Goal: Information Seeking & Learning: Compare options

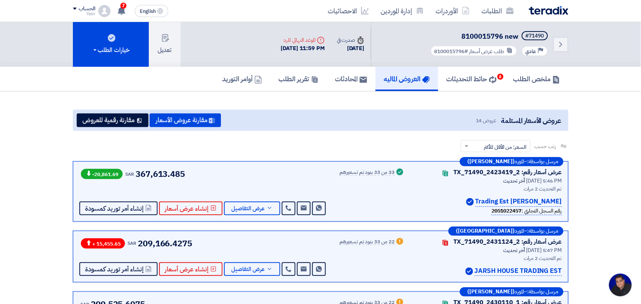
scroll to position [95, 0]
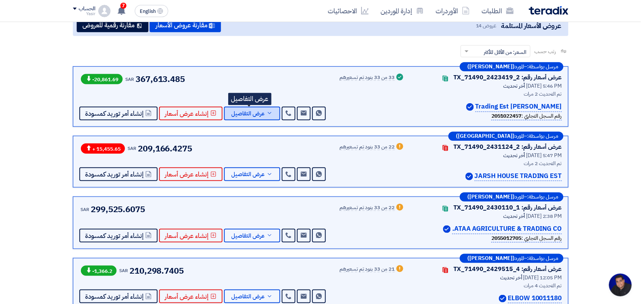
click at [236, 112] on span "عرض التفاصيل" at bounding box center [248, 114] width 33 height 6
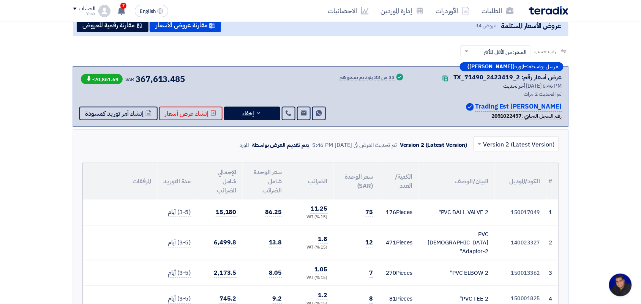
drag, startPoint x: 510, startPoint y: 212, endPoint x: 551, endPoint y: 214, distance: 41.0
click at [551, 214] on tr "1 150017049 PVC BALL VALVE 2" 176" at bounding box center [321, 212] width 476 height 25
click at [544, 213] on td "150017049" at bounding box center [521, 212] width 52 height 25
click at [543, 211] on td "150017049" at bounding box center [521, 212] width 52 height 25
drag, startPoint x: 542, startPoint y: 210, endPoint x: 531, endPoint y: 210, distance: 10.6
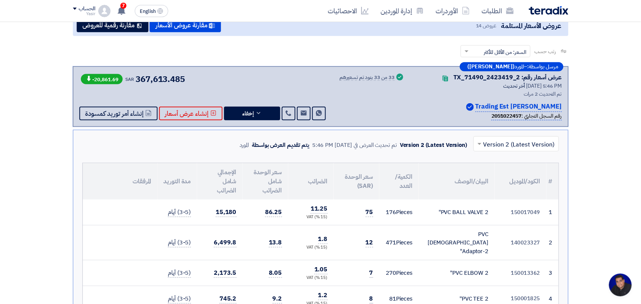
click at [531, 210] on td "150017049" at bounding box center [521, 212] width 52 height 25
copy td "150017049"
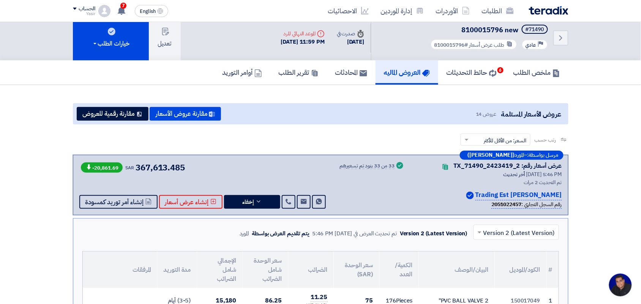
scroll to position [0, 0]
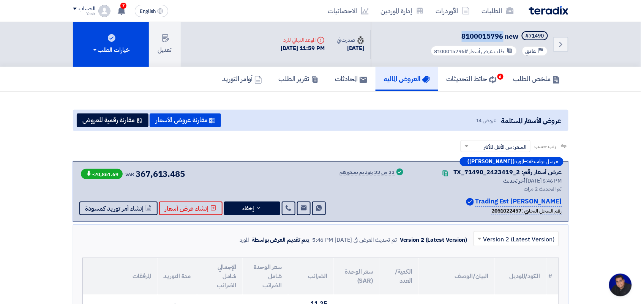
drag, startPoint x: 462, startPoint y: 35, endPoint x: 503, endPoint y: 37, distance: 41.0
click at [503, 37] on span "8100015796 new" at bounding box center [490, 36] width 57 height 10
copy span "8100015796"
click at [498, 13] on link "الطلبات" at bounding box center [498, 11] width 44 height 18
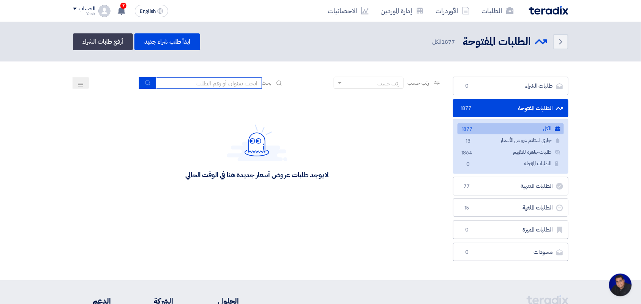
click at [221, 80] on input at bounding box center [209, 82] width 106 height 11
paste input "8100015796"
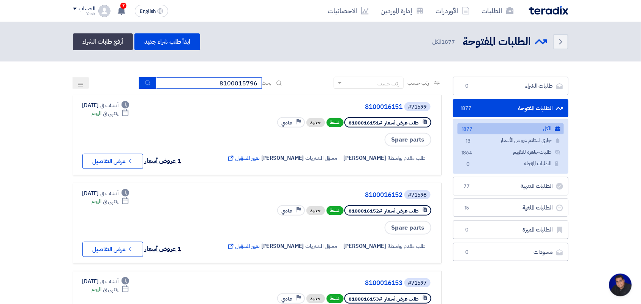
type input "8100015796"
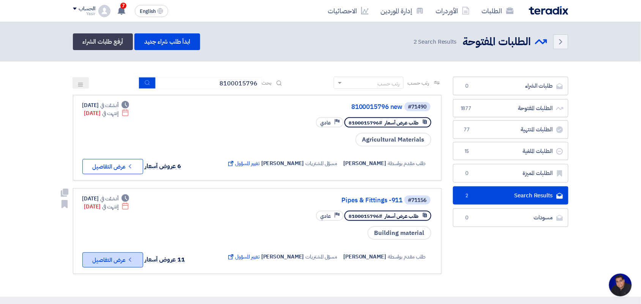
click at [120, 256] on button "Check details عرض التفاصيل" at bounding box center [112, 259] width 61 height 15
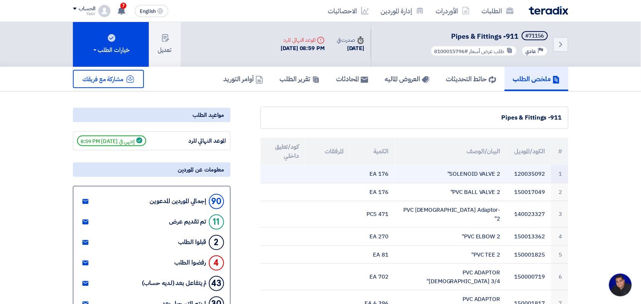
click at [528, 170] on td "120035092" at bounding box center [528, 174] width 45 height 18
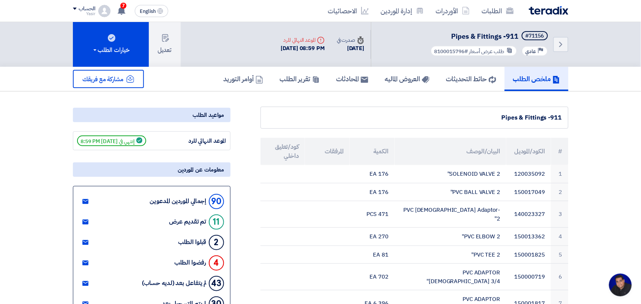
copy td "120035092"
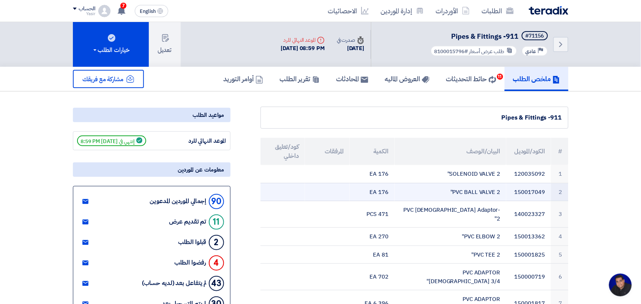
click at [529, 187] on td "150017049" at bounding box center [528, 192] width 45 height 18
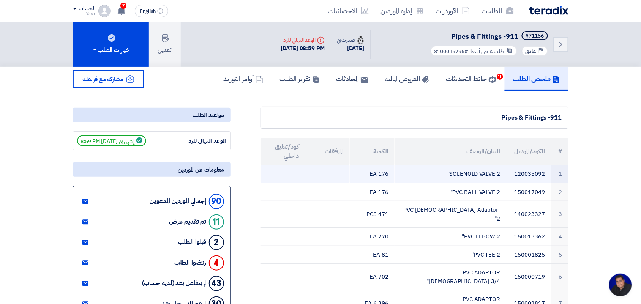
copy td "150017049"
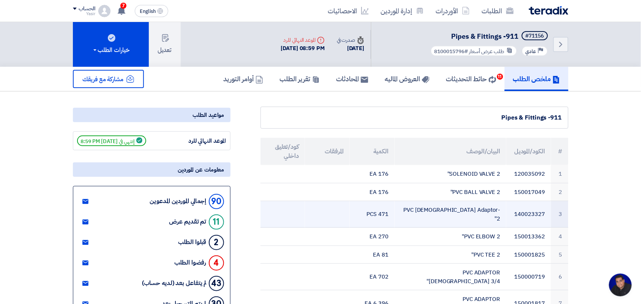
click at [529, 207] on td "140023327" at bounding box center [528, 214] width 45 height 27
copy td "140023327"
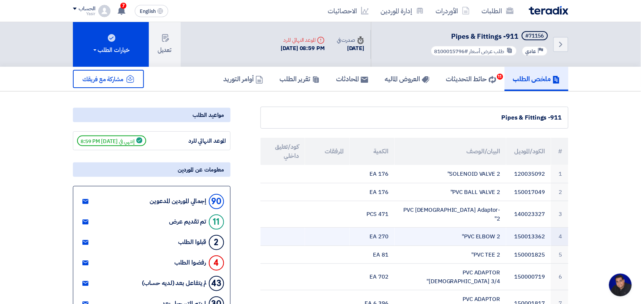
click at [536, 228] on td "150013362" at bounding box center [528, 237] width 45 height 18
copy td "150013362"
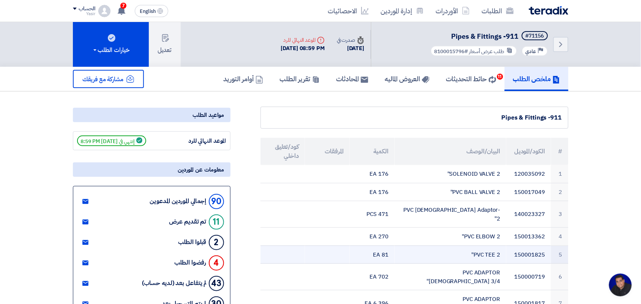
click at [531, 246] on td "150001825" at bounding box center [528, 255] width 45 height 18
copy td "150001825"
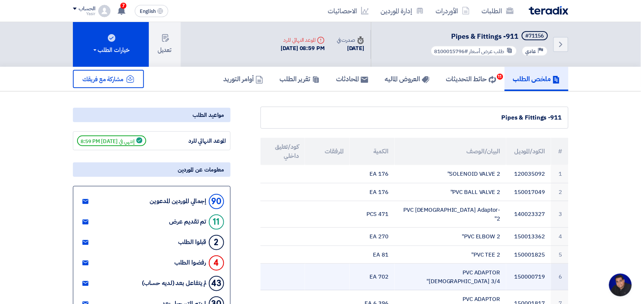
click at [526, 264] on td "150000719" at bounding box center [528, 277] width 45 height 27
copy td "150000719"
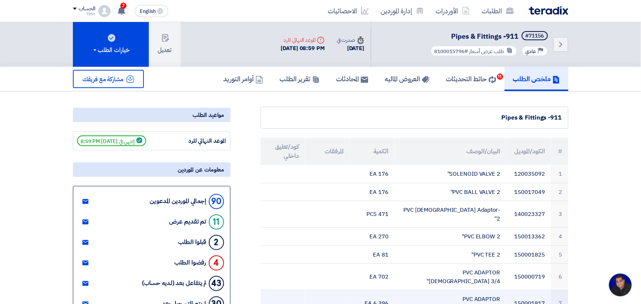
click at [523, 290] on td "150001817" at bounding box center [528, 303] width 45 height 27
copy td "150001817"
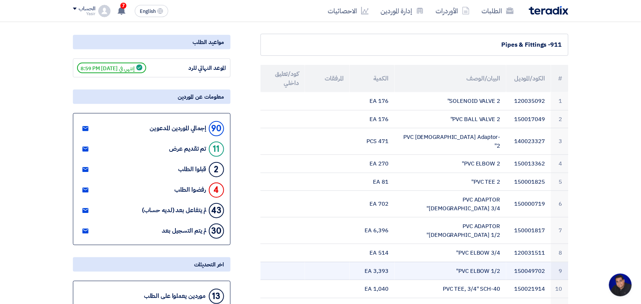
scroll to position [95, 0]
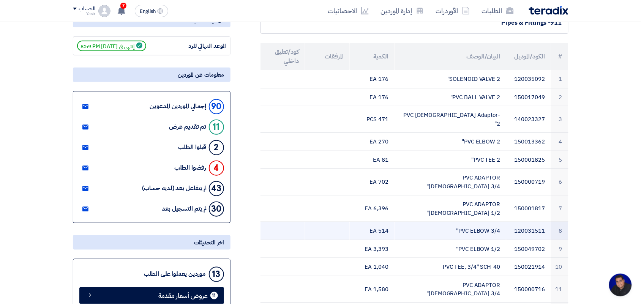
click at [523, 222] on td "120031511" at bounding box center [528, 231] width 45 height 18
copy td "120031511"
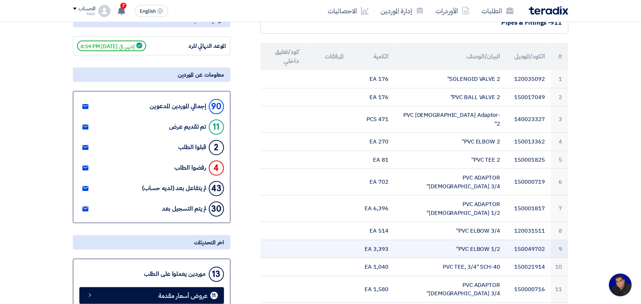
click at [531, 240] on td "150049702" at bounding box center [528, 249] width 45 height 18
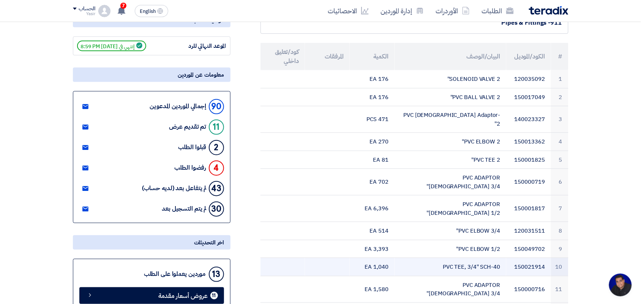
click at [523, 258] on td "150021914" at bounding box center [528, 267] width 45 height 18
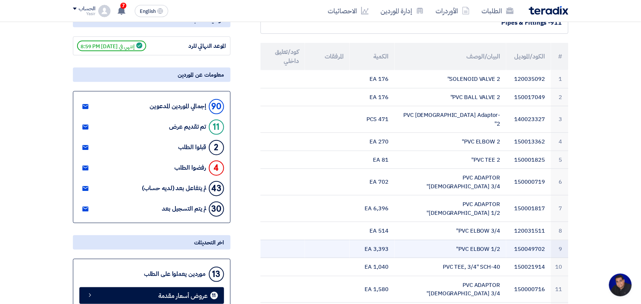
click at [530, 240] on td "150049702" at bounding box center [528, 249] width 45 height 18
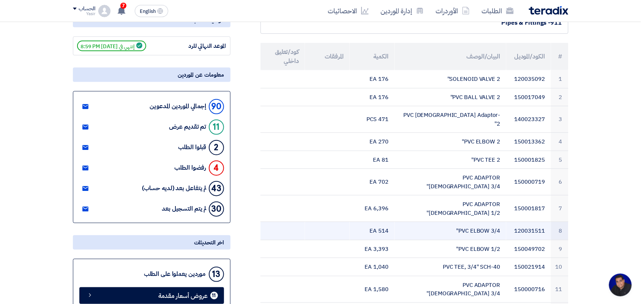
click at [525, 222] on td "120031511" at bounding box center [528, 231] width 45 height 18
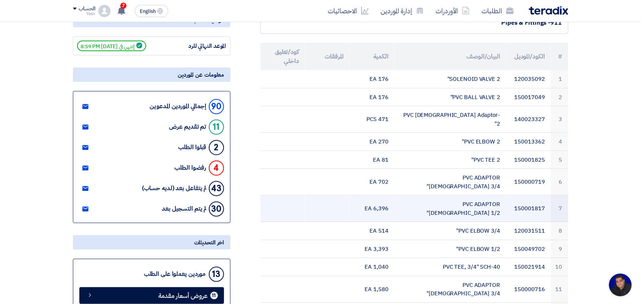
click at [526, 195] on td "150001817" at bounding box center [528, 208] width 45 height 27
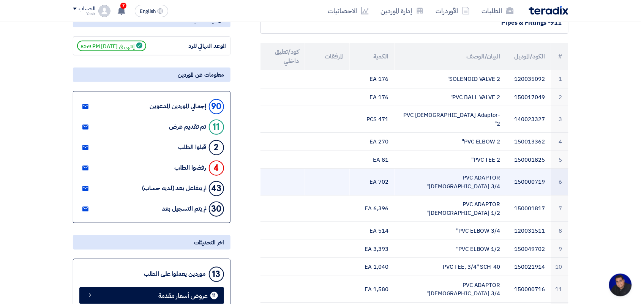
click at [529, 169] on td "150000719" at bounding box center [528, 182] width 45 height 27
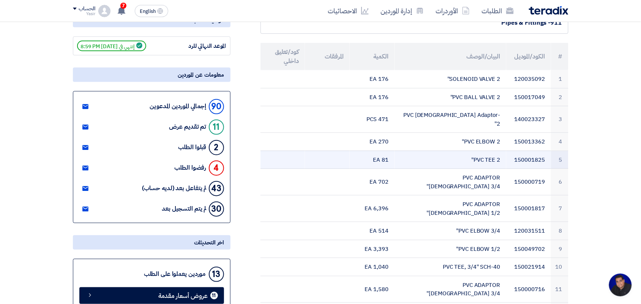
click at [521, 151] on td "150001825" at bounding box center [528, 160] width 45 height 18
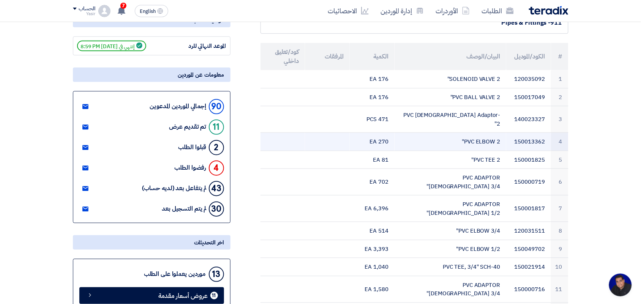
click at [528, 134] on td "150013362" at bounding box center [528, 142] width 45 height 18
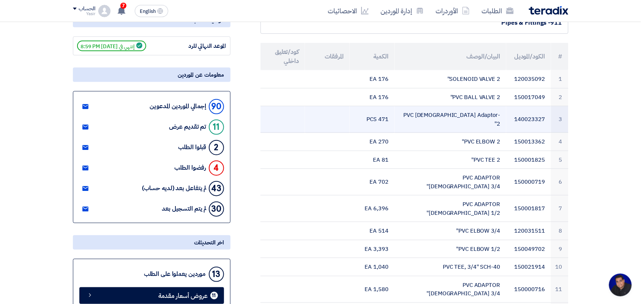
click at [532, 114] on td "140023327" at bounding box center [528, 119] width 45 height 27
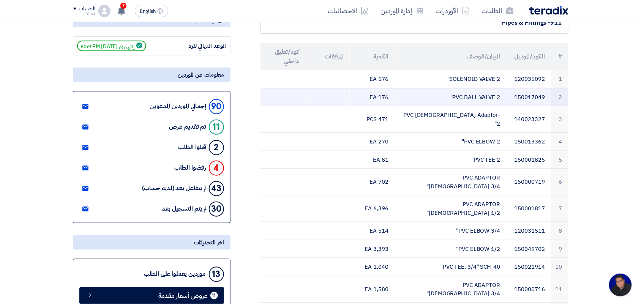
click at [532, 99] on td "150017049" at bounding box center [528, 97] width 45 height 18
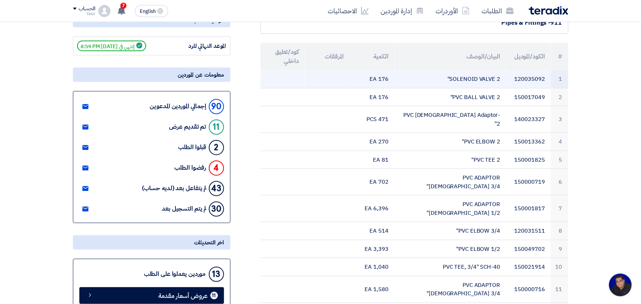
click at [524, 79] on td "120035092" at bounding box center [528, 79] width 45 height 18
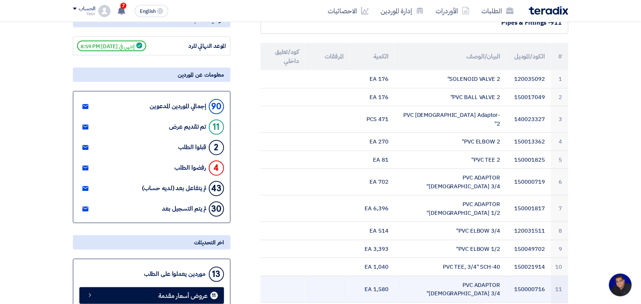
click at [525, 276] on td "150000716" at bounding box center [528, 289] width 45 height 27
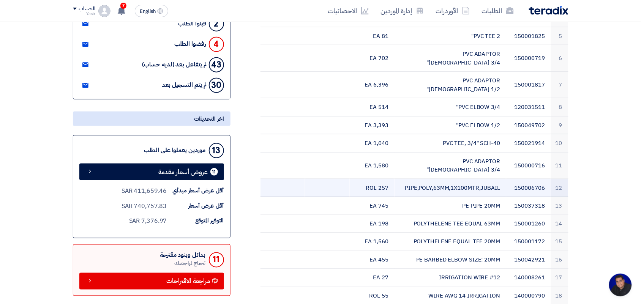
scroll to position [237, 0]
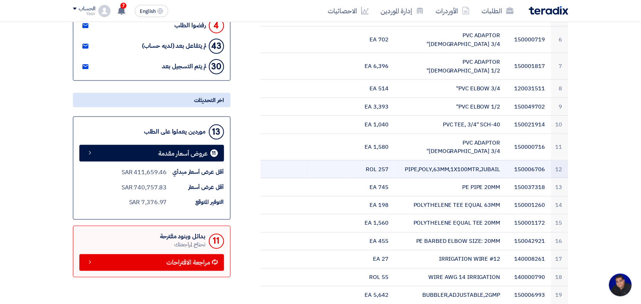
click at [526, 160] on td "150006706" at bounding box center [528, 169] width 45 height 18
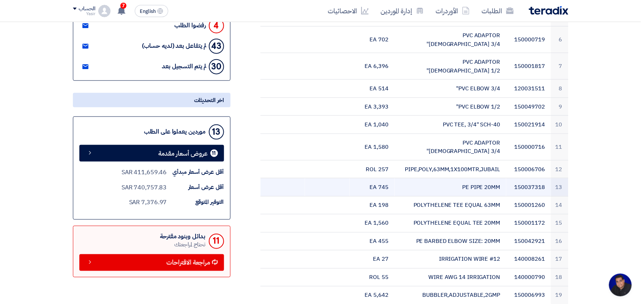
click at [531, 178] on td "150037318" at bounding box center [528, 187] width 45 height 18
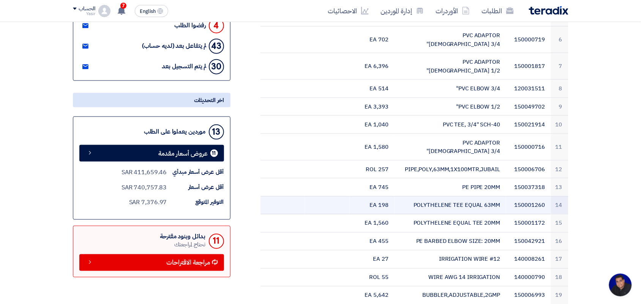
click at [526, 196] on td "150001260" at bounding box center [528, 205] width 45 height 18
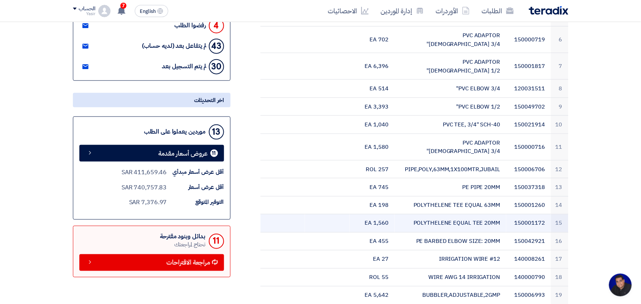
click at [517, 214] on td "150001172" at bounding box center [528, 223] width 45 height 18
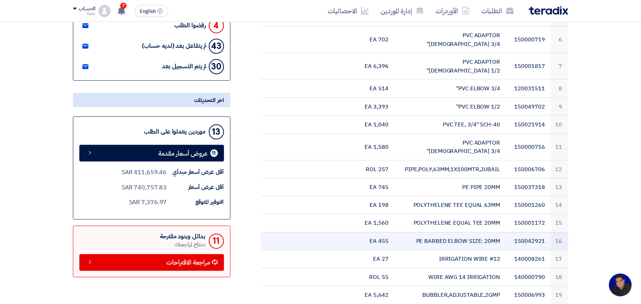
click at [530, 232] on td "150042921" at bounding box center [528, 241] width 45 height 18
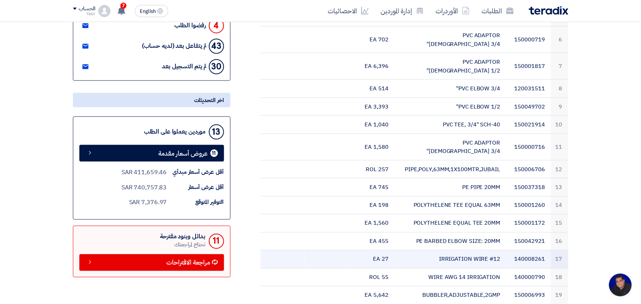
click at [524, 251] on td "140008261" at bounding box center [528, 260] width 45 height 18
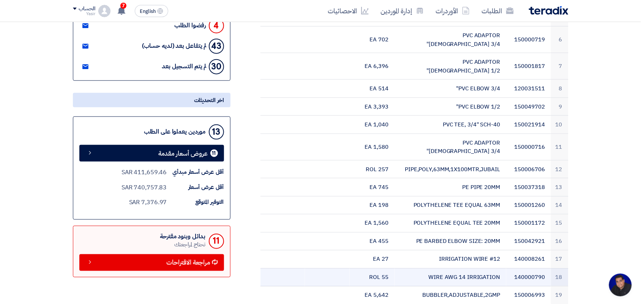
click at [526, 268] on td "140000790" at bounding box center [528, 277] width 45 height 18
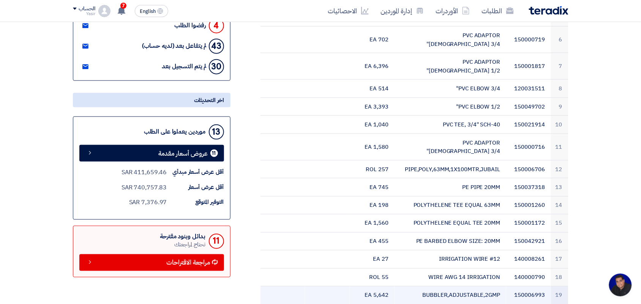
click at [529, 287] on td "150006993" at bounding box center [528, 296] width 45 height 18
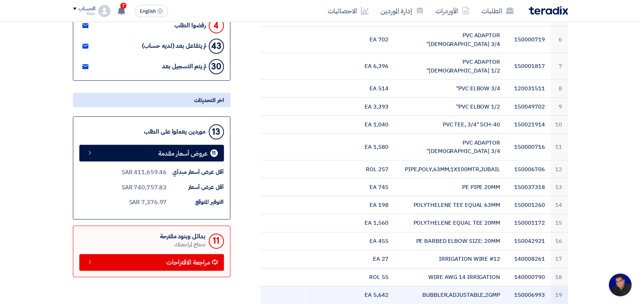
click at [528, 287] on td "150006993" at bounding box center [528, 296] width 45 height 18
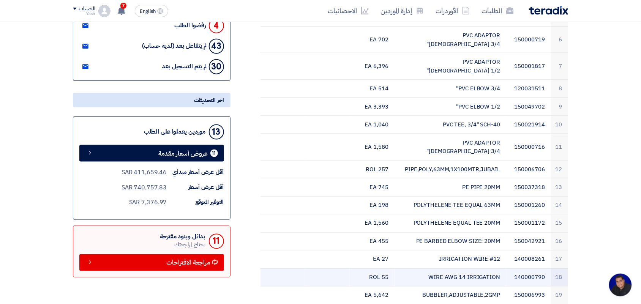
click at [530, 268] on td "140000790" at bounding box center [528, 277] width 45 height 18
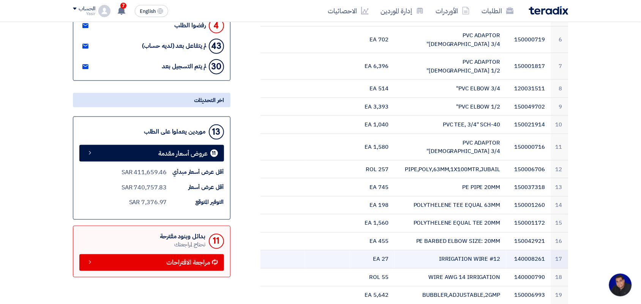
click at [531, 251] on td "140008261" at bounding box center [528, 260] width 45 height 18
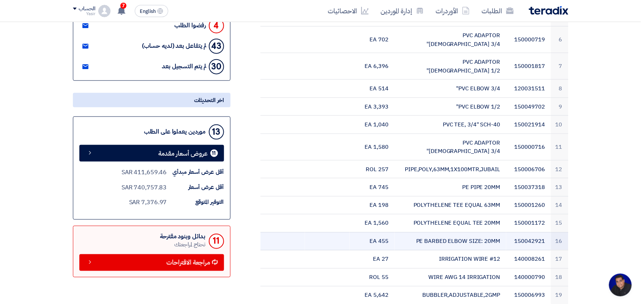
click at [529, 232] on td "150042921" at bounding box center [528, 241] width 45 height 18
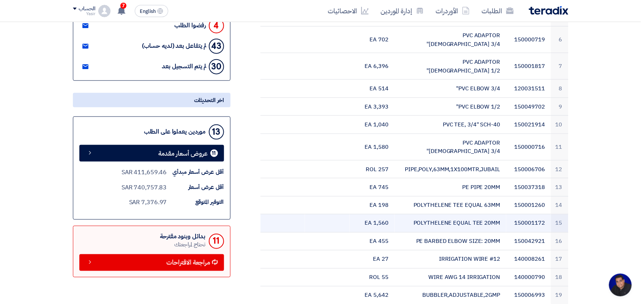
click at [528, 214] on td "150001172" at bounding box center [528, 223] width 45 height 18
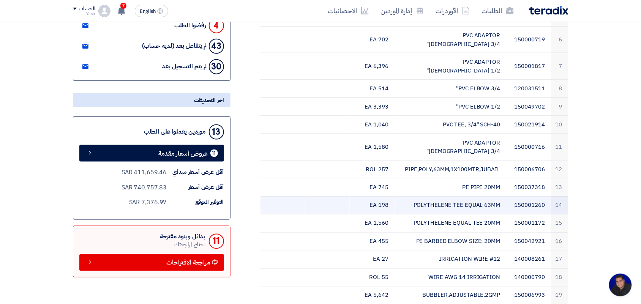
click at [532, 196] on td "150001260" at bounding box center [528, 205] width 45 height 18
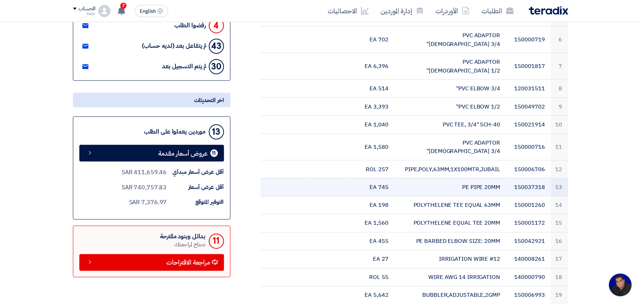
click at [530, 178] on td "150037318" at bounding box center [528, 187] width 45 height 18
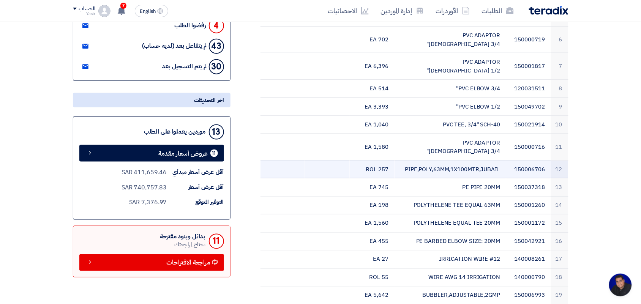
click at [528, 160] on td "150006706" at bounding box center [528, 169] width 45 height 18
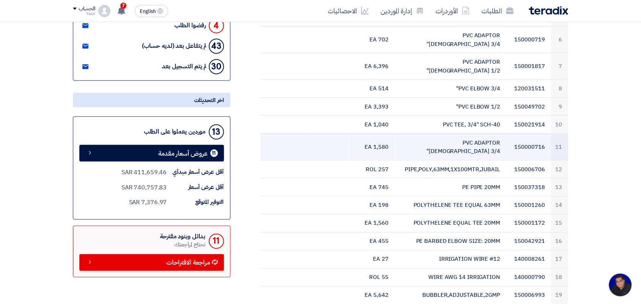
click at [536, 134] on td "150000716" at bounding box center [528, 147] width 45 height 27
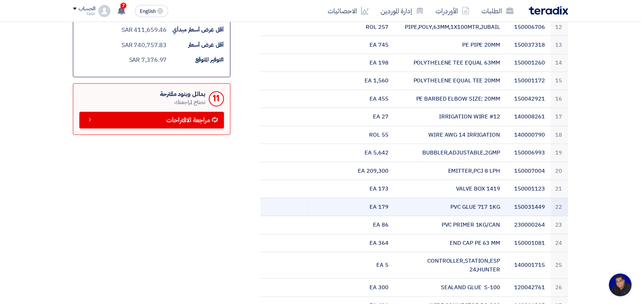
scroll to position [427, 0]
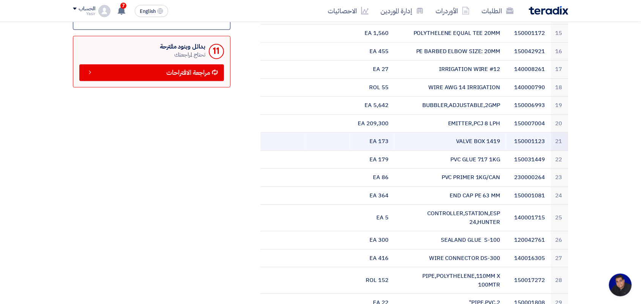
click at [529, 133] on td "150001123" at bounding box center [528, 142] width 45 height 18
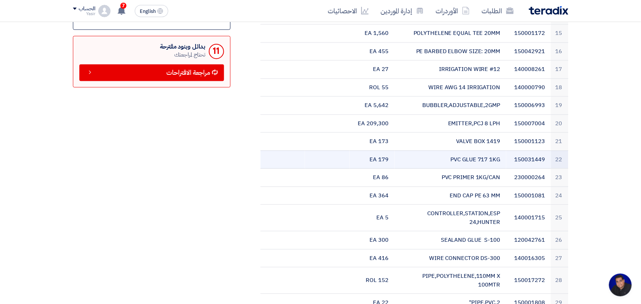
click at [531, 151] on td "150031449" at bounding box center [528, 160] width 45 height 18
click at [529, 151] on td "150031449" at bounding box center [528, 160] width 45 height 18
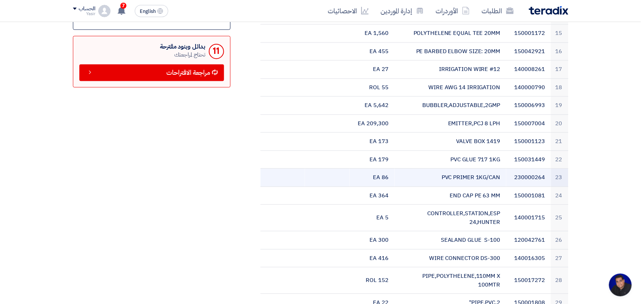
click at [528, 169] on td "230000264" at bounding box center [528, 178] width 45 height 18
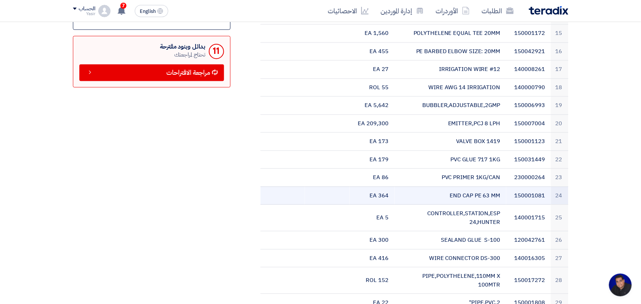
click at [525, 187] on td "150001081" at bounding box center [528, 196] width 45 height 18
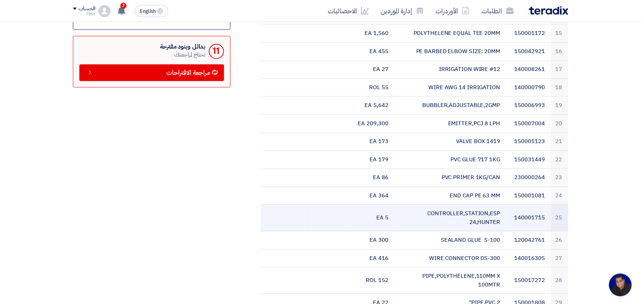
click at [534, 205] on td "140001715" at bounding box center [528, 218] width 45 height 27
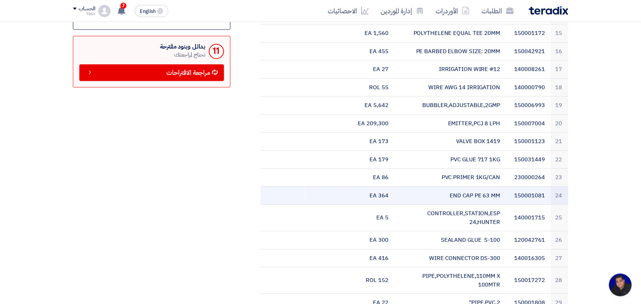
drag, startPoint x: 515, startPoint y: 162, endPoint x: 553, endPoint y: 164, distance: 38.0
click at [553, 187] on tr "24 150001081 END CAP PE 63 MM 364 EA" at bounding box center [414, 196] width 308 height 18
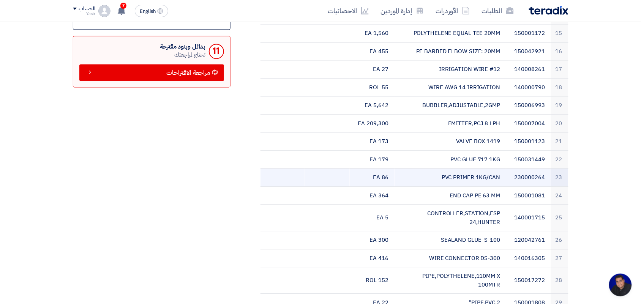
click at [528, 169] on td "230000264" at bounding box center [528, 178] width 45 height 18
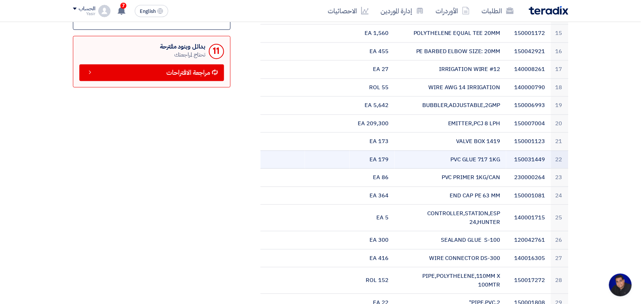
click at [523, 151] on td "150031449" at bounding box center [528, 160] width 45 height 18
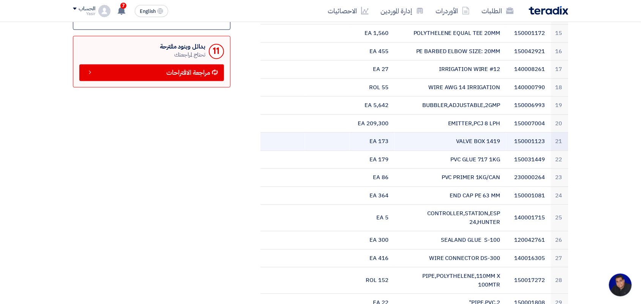
click at [530, 133] on td "150001123" at bounding box center [528, 142] width 45 height 18
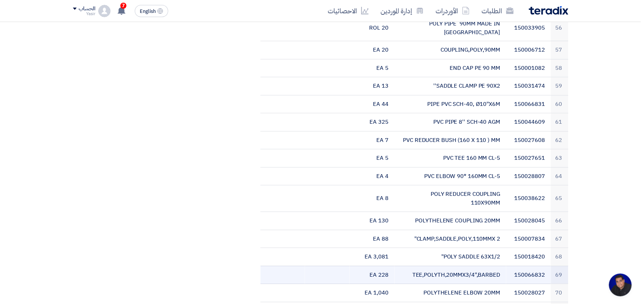
scroll to position [1328, 0]
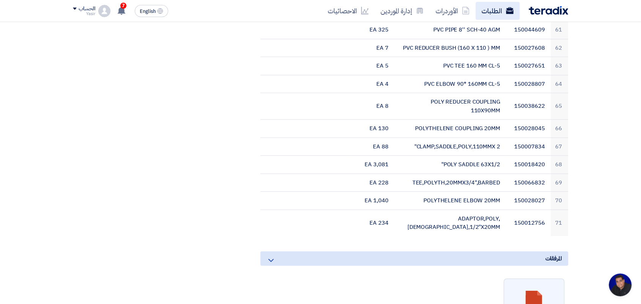
click at [483, 8] on link "الطلبات" at bounding box center [498, 11] width 44 height 18
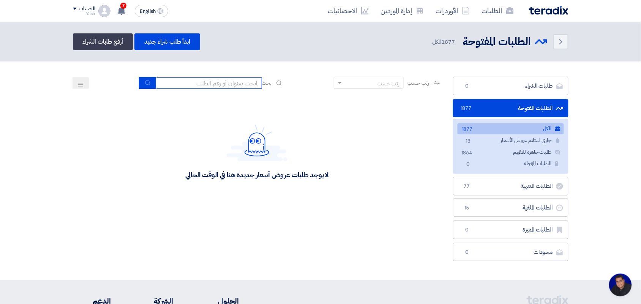
click at [197, 77] on input at bounding box center [209, 82] width 106 height 11
type input "new"
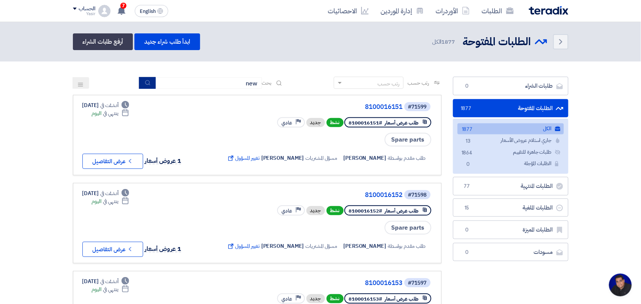
click at [147, 82] on use "submit" at bounding box center [147, 82] width 5 height 5
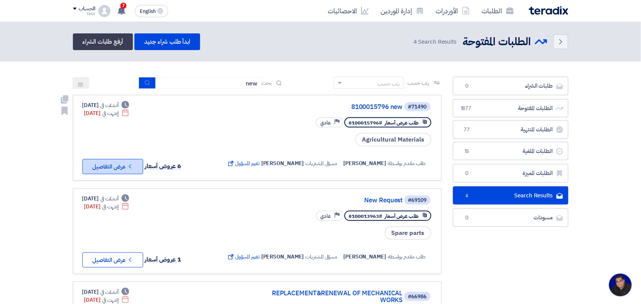
click at [130, 165] on icon "Check details" at bounding box center [129, 166] width 7 height 7
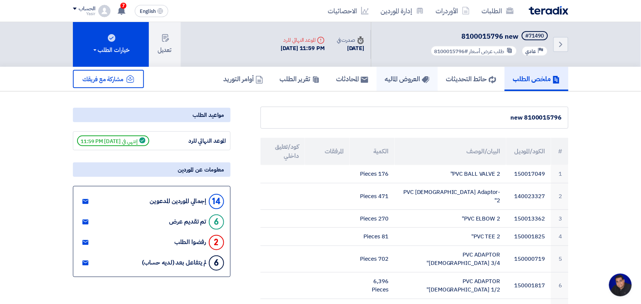
click at [396, 82] on h5 "العروض الماليه" at bounding box center [407, 78] width 44 height 9
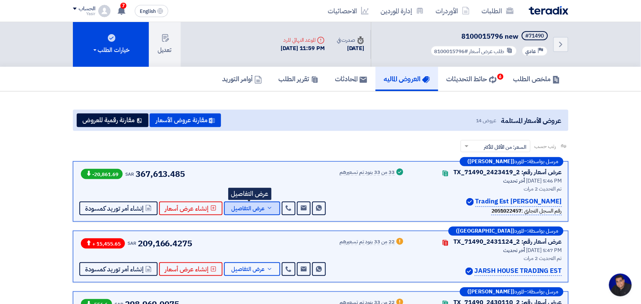
click at [236, 209] on span "عرض التفاصيل" at bounding box center [248, 209] width 33 height 6
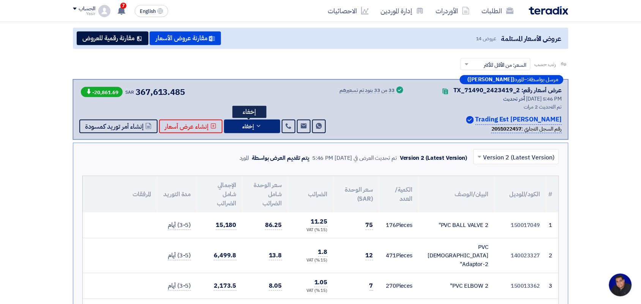
scroll to position [47, 0]
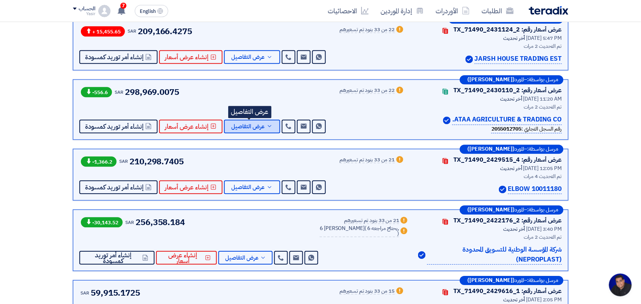
click at [238, 120] on button "عرض التفاصيل" at bounding box center [252, 127] width 56 height 14
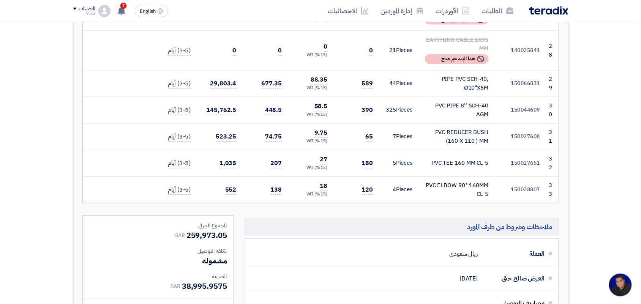
scroll to position [1520, 0]
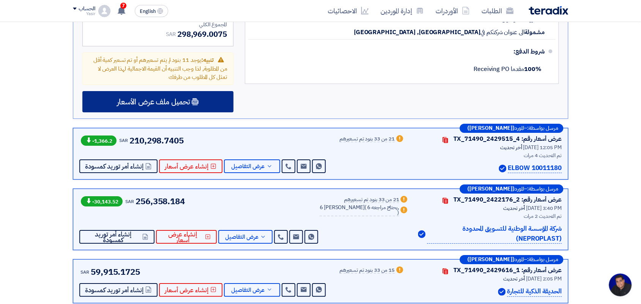
click at [145, 91] on div "تحميل ملف عرض الأسعار" at bounding box center [157, 101] width 151 height 21
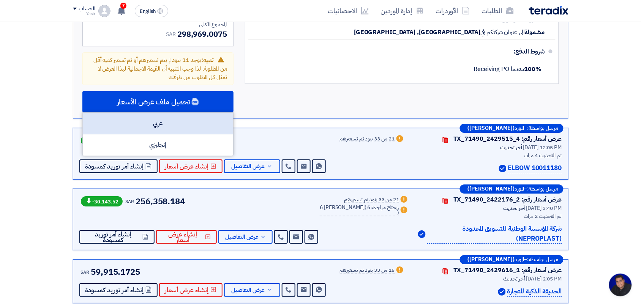
click at [145, 113] on div "عربي" at bounding box center [158, 124] width 150 height 22
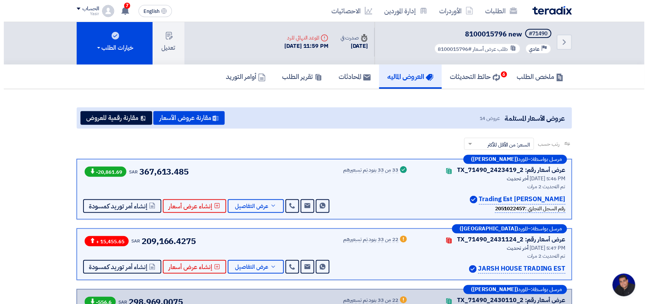
scroll to position [0, 0]
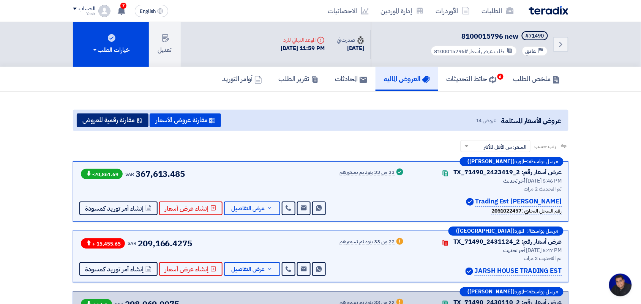
click at [115, 123] on button "مقارنة رقمية للعروض" at bounding box center [113, 120] width 72 height 14
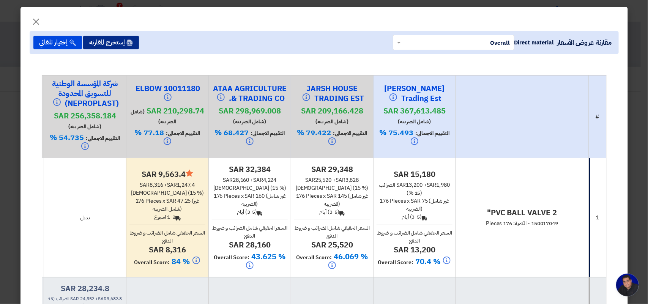
click at [119, 45] on button "إستخرج المقارنه" at bounding box center [111, 43] width 56 height 14
